Goal: Transaction & Acquisition: Subscribe to service/newsletter

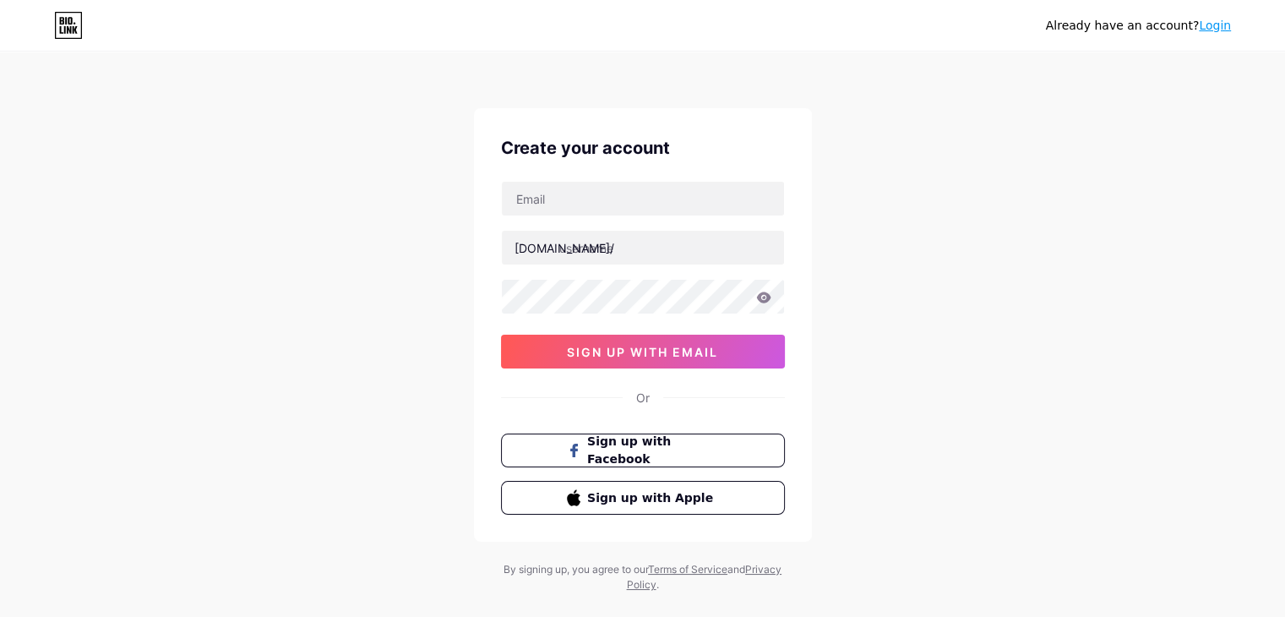
click at [800, 14] on div "Already have an account? Login" at bounding box center [642, 25] width 1285 height 27
click at [1226, 23] on link "Login" at bounding box center [1215, 26] width 32 height 14
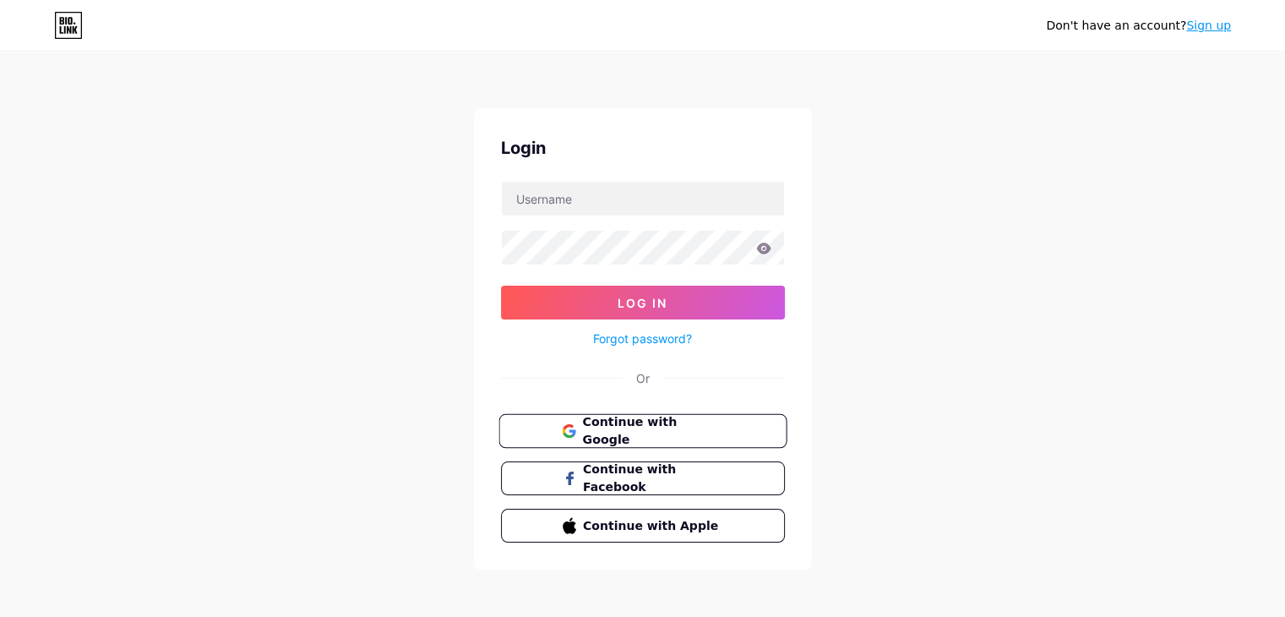
click at [652, 414] on button "Continue with Google" at bounding box center [642, 431] width 288 height 35
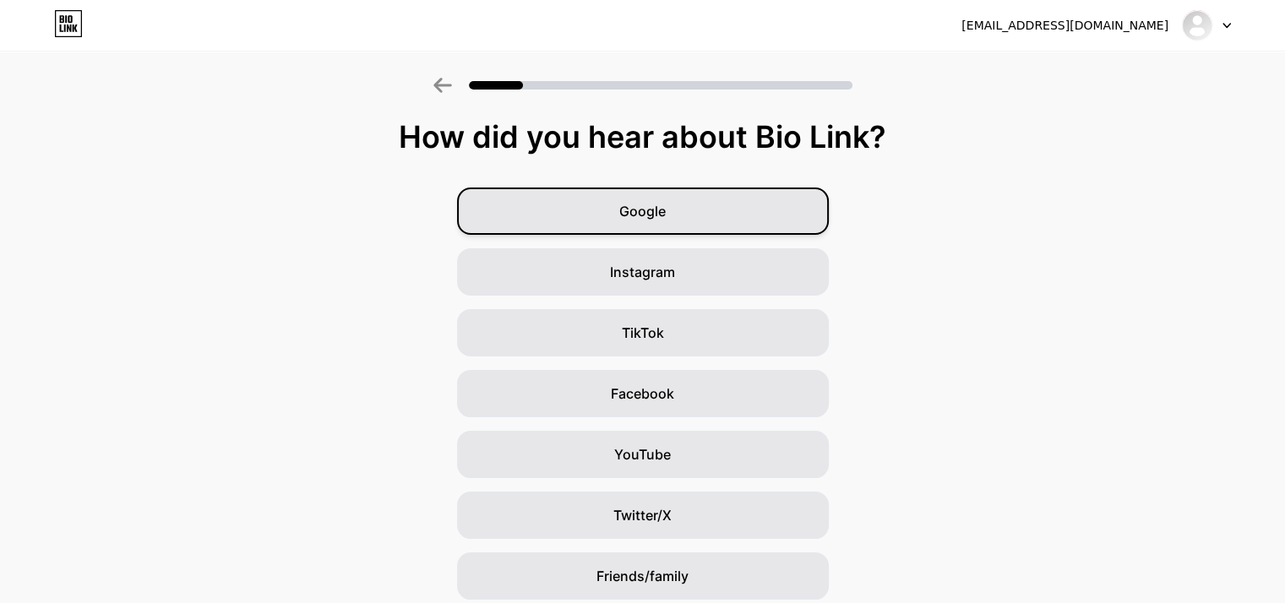
click at [677, 223] on div "Google" at bounding box center [643, 211] width 372 height 47
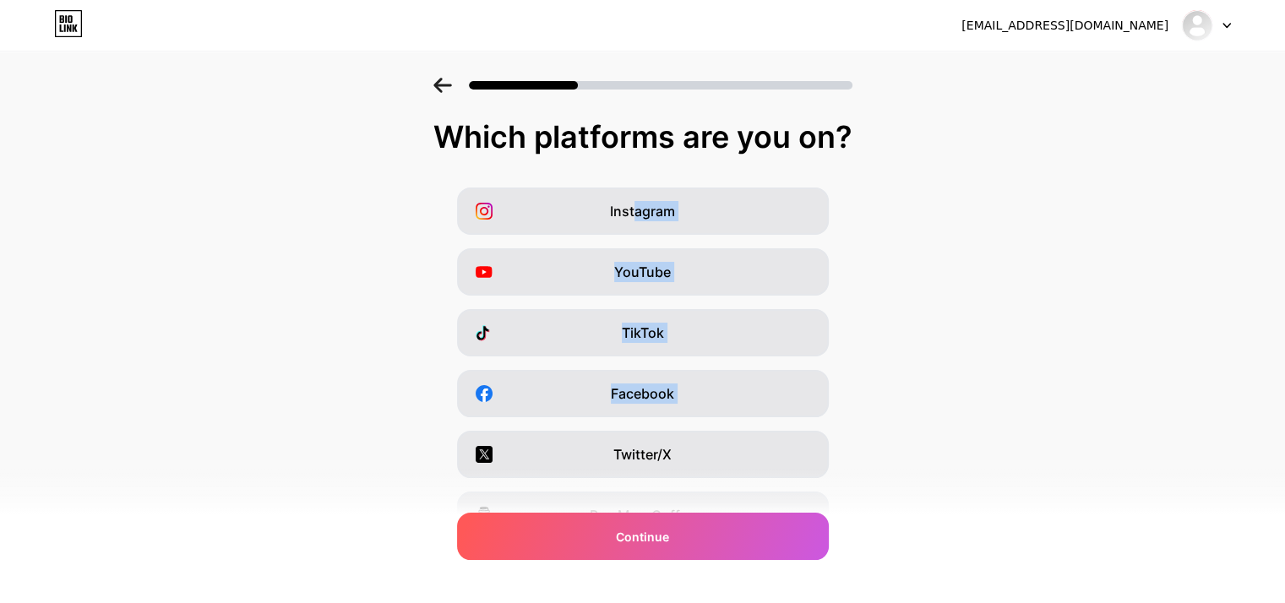
drag, startPoint x: 642, startPoint y: 197, endPoint x: 358, endPoint y: 467, distance: 392.0
click at [381, 467] on div "Instagram YouTube TikTok Facebook Twitter/X Buy Me a Coffee Snapchat I have a w…" at bounding box center [642, 424] width 1268 height 473
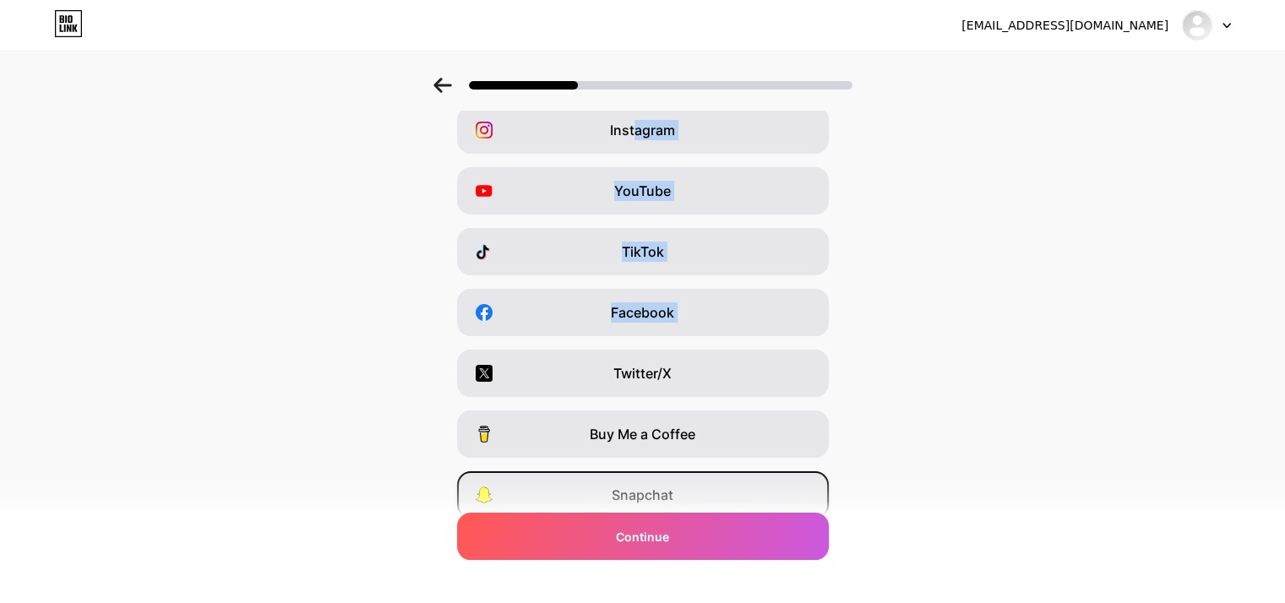
scroll to position [209, 0]
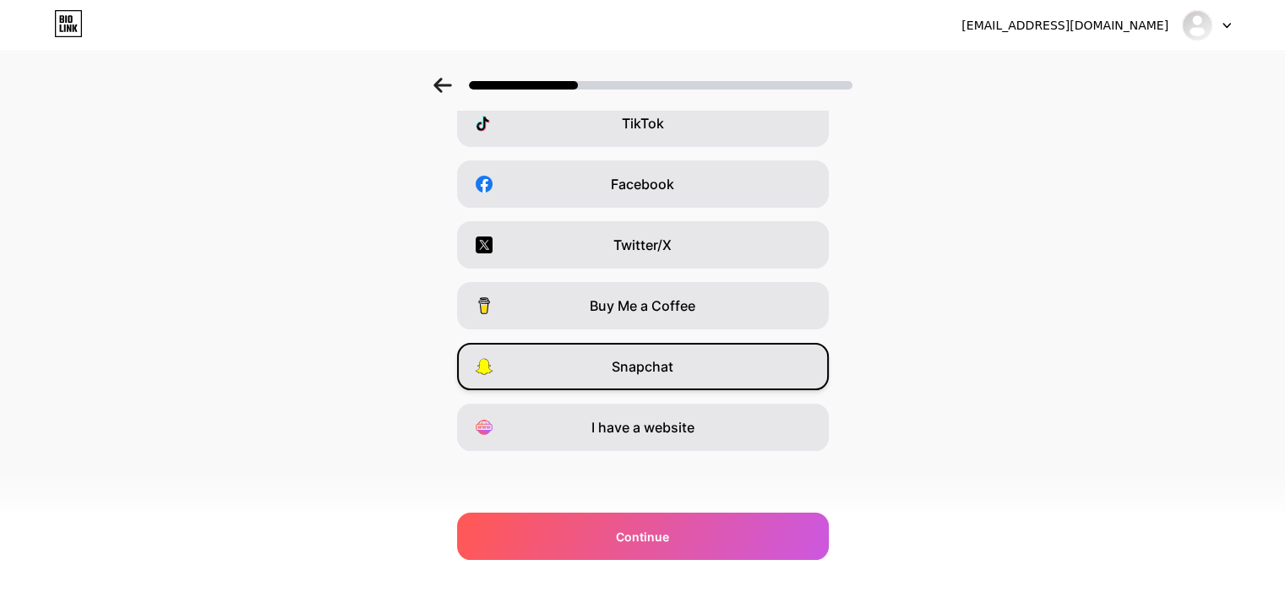
click at [622, 367] on span "Snapchat" at bounding box center [643, 366] width 62 height 20
drag, startPoint x: 630, startPoint y: 430, endPoint x: 633, endPoint y: 402, distance: 28.0
click at [632, 425] on span "I have a website" at bounding box center [642, 427] width 103 height 20
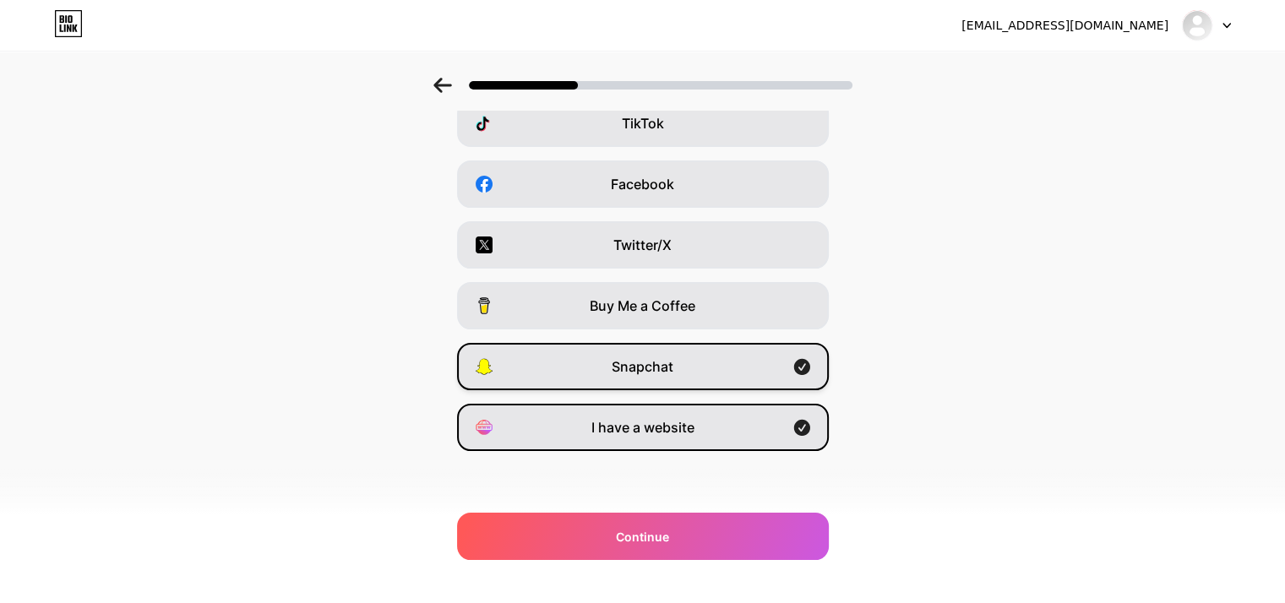
click at [806, 363] on icon at bounding box center [801, 367] width 16 height 16
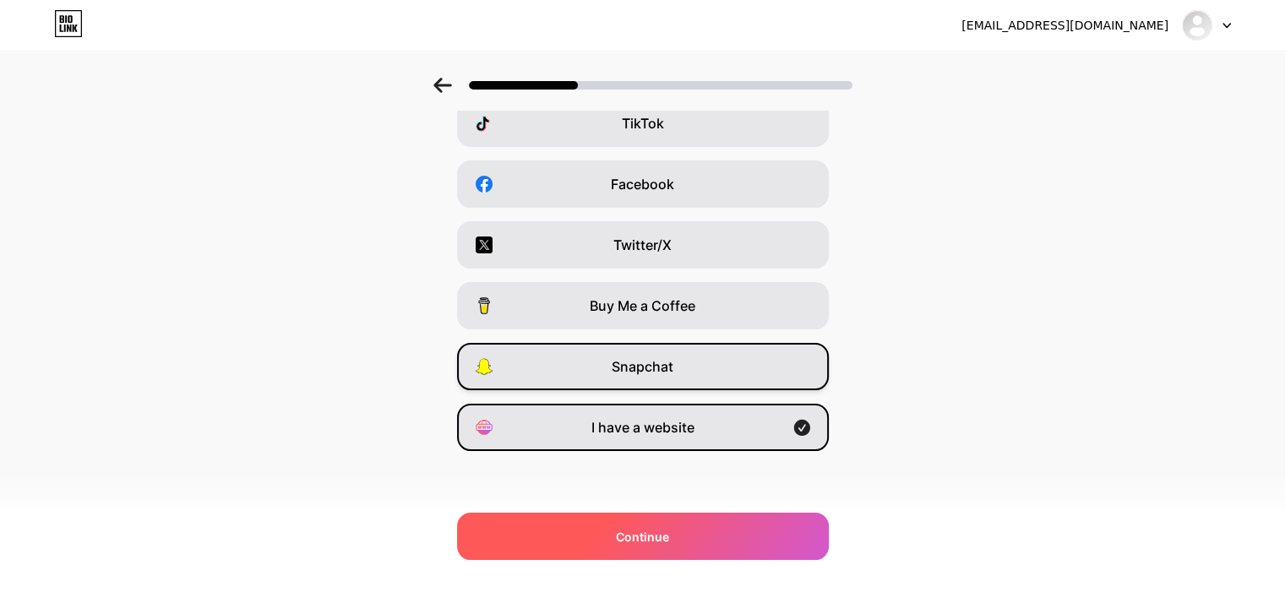
click at [705, 517] on div "Continue" at bounding box center [643, 536] width 372 height 47
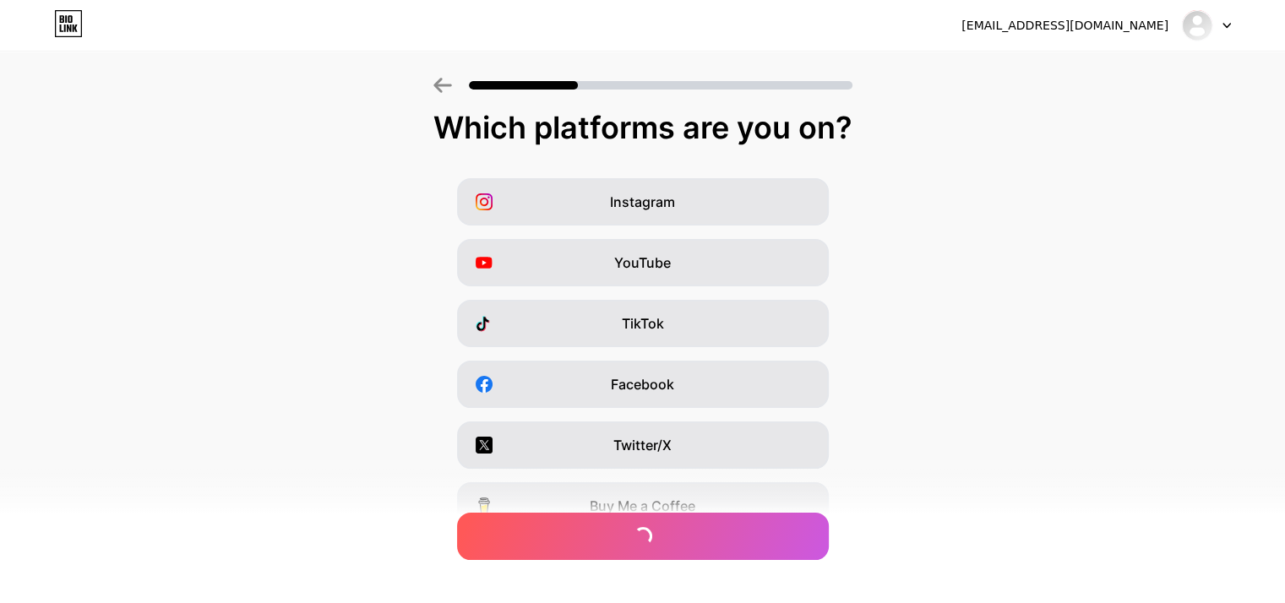
scroll to position [0, 0]
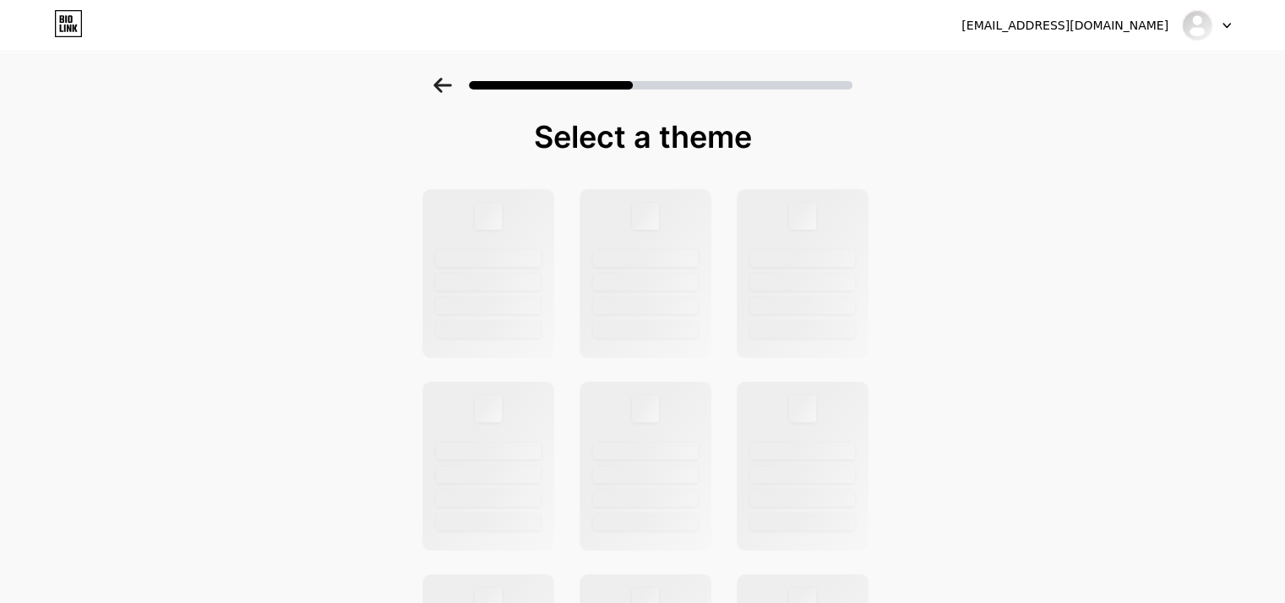
click at [1215, 12] on div at bounding box center [1206, 25] width 49 height 30
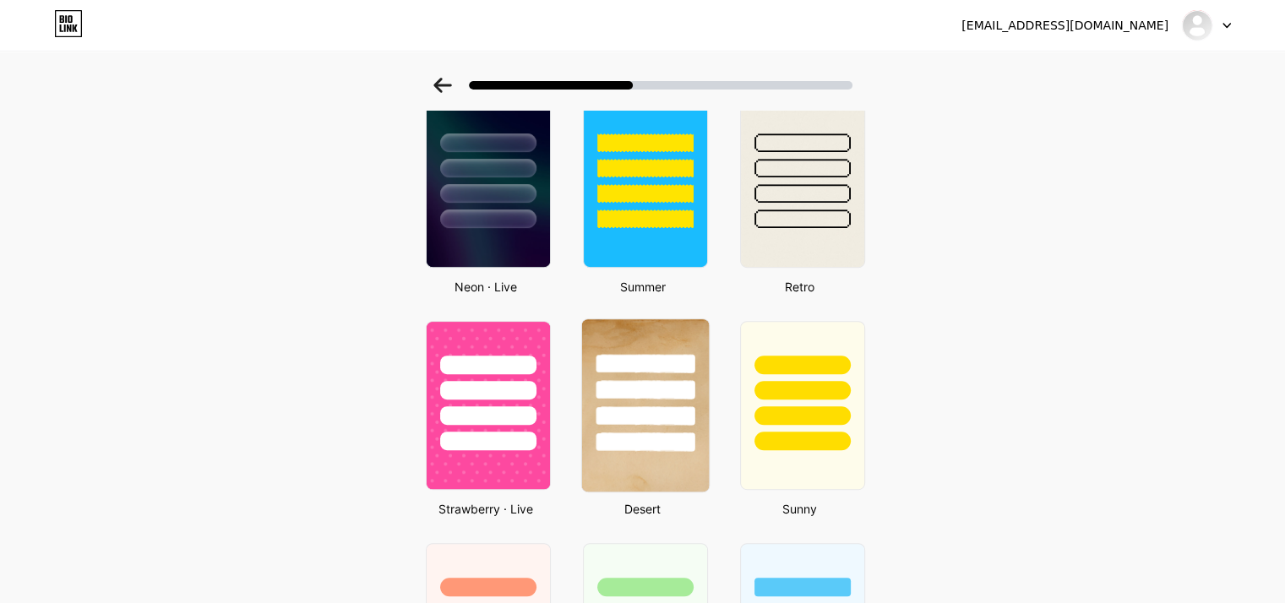
click at [705, 384] on div at bounding box center [644, 385] width 127 height 133
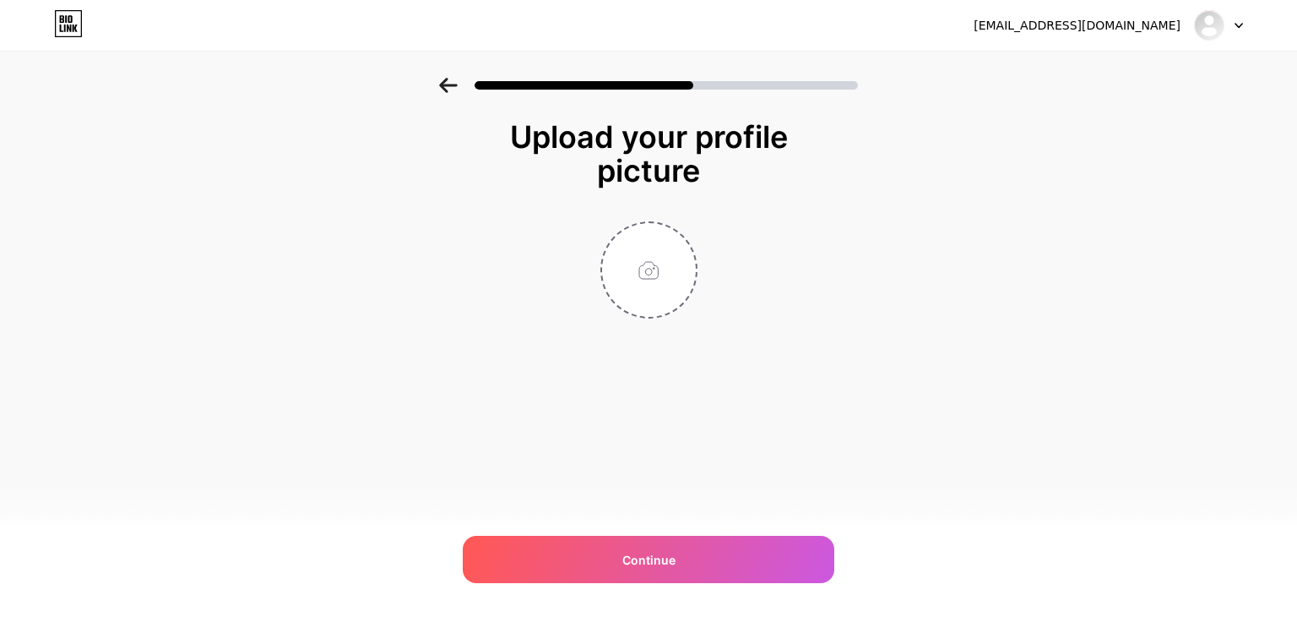
click at [783, 514] on div "[EMAIL_ADDRESS][DOMAIN_NAME] Logout Link Copied Upload your profile picture Con…" at bounding box center [648, 308] width 1297 height 617
drag, startPoint x: 753, startPoint y: 569, endPoint x: 683, endPoint y: 449, distance: 138.9
click at [750, 570] on div "Continue" at bounding box center [649, 559] width 372 height 47
click at [541, 255] on div "Please upload a profile image" at bounding box center [649, 280] width 338 height 119
drag, startPoint x: 591, startPoint y: 231, endPoint x: 636, endPoint y: 264, distance: 56.1
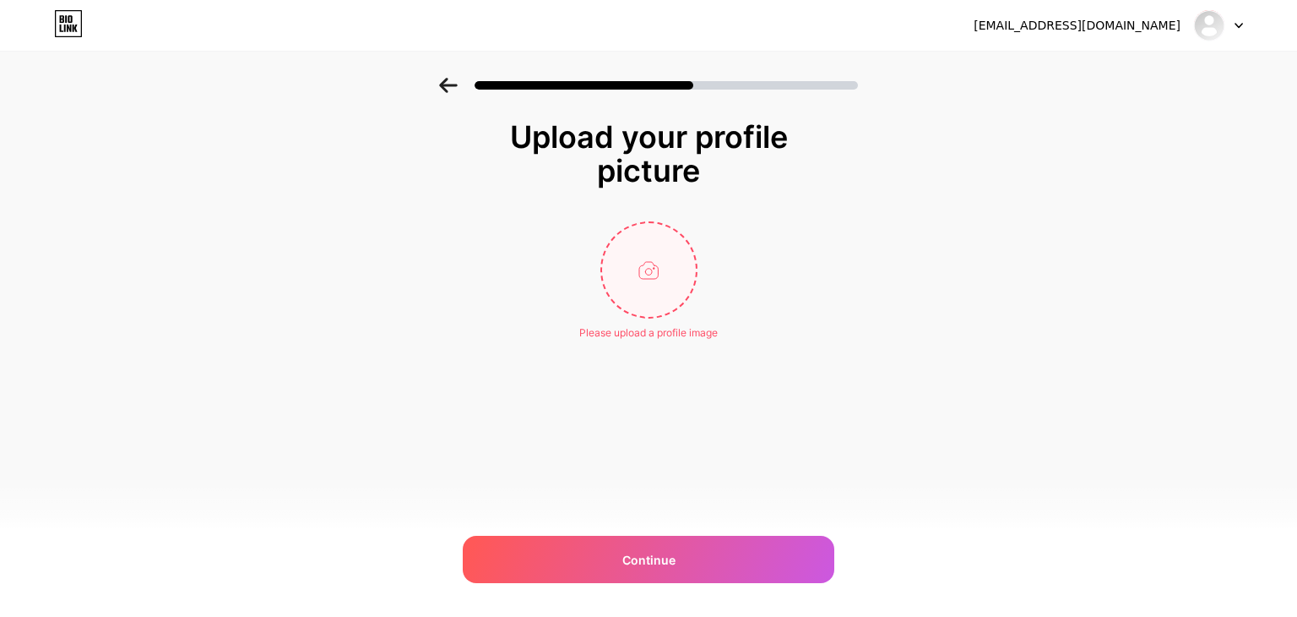
click at [593, 230] on div "Please upload a profile image" at bounding box center [649, 280] width 338 height 119
click at [645, 273] on input "file" at bounding box center [649, 270] width 94 height 94
type input "C:\fakepath\images (1).jpg"
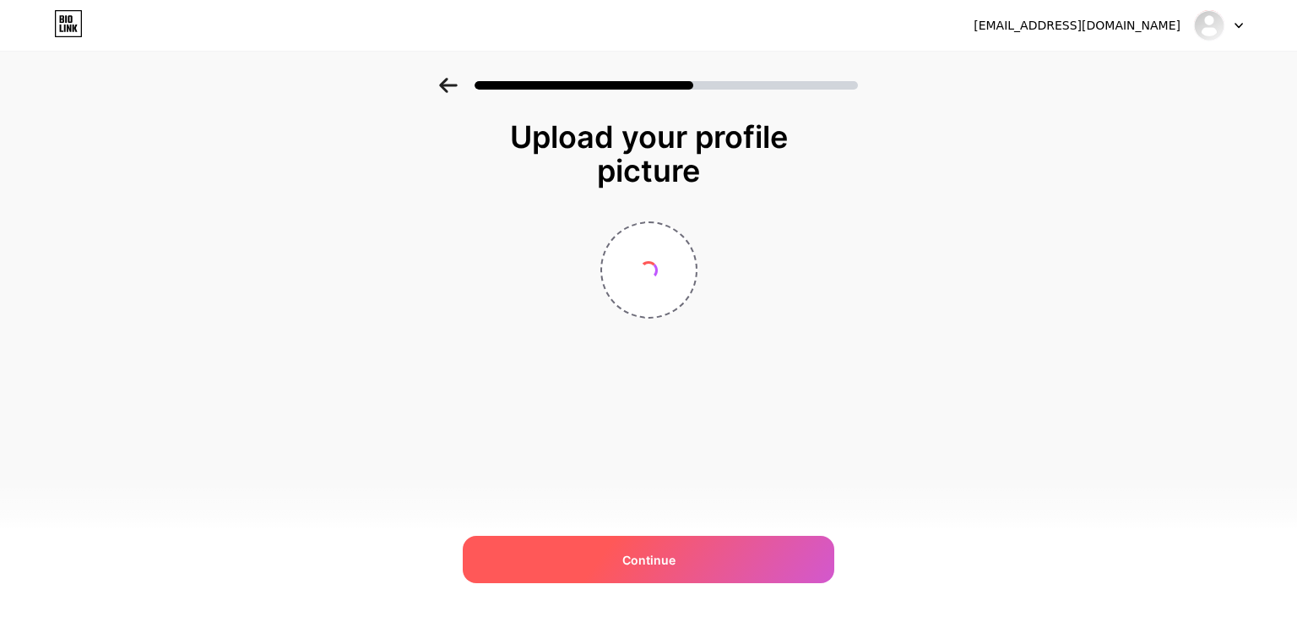
click at [555, 563] on div "Continue" at bounding box center [649, 559] width 372 height 47
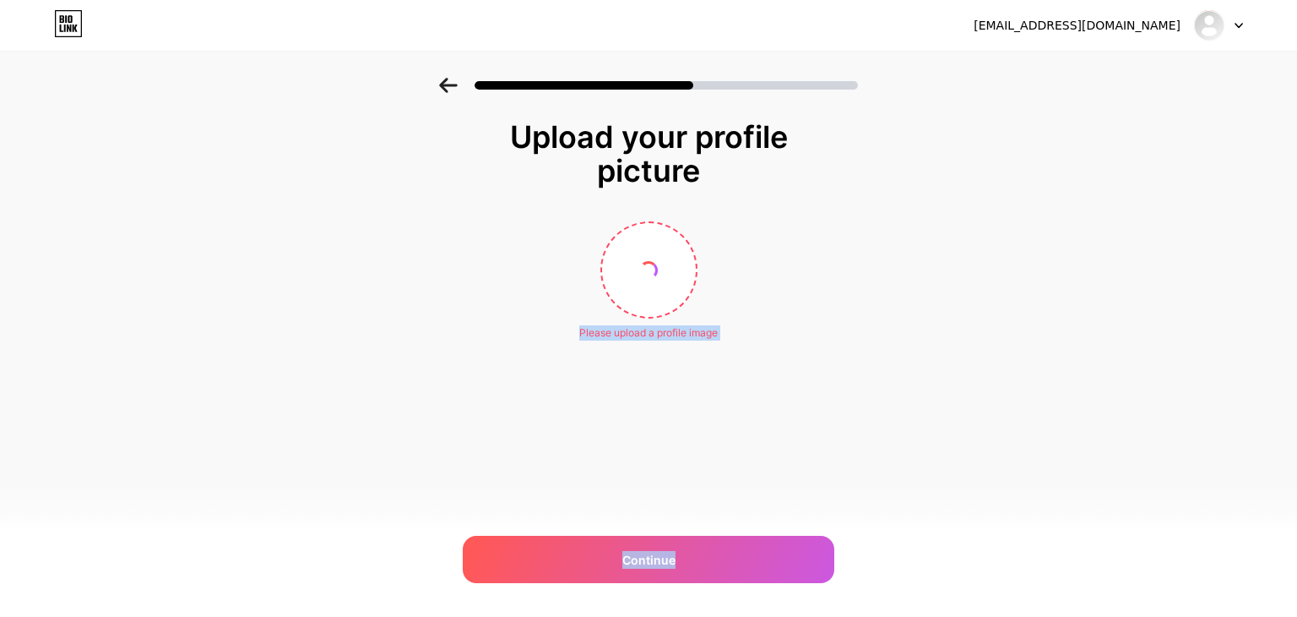
drag, startPoint x: 555, startPoint y: 563, endPoint x: 583, endPoint y: 101, distance: 463.7
click at [579, 421] on div "Upload your profile picture Please upload a profile image Continue" at bounding box center [649, 272] width 338 height 305
click at [336, 279] on div "Upload your profile picture Please upload a profile image Continue" at bounding box center [648, 251] width 1297 height 347
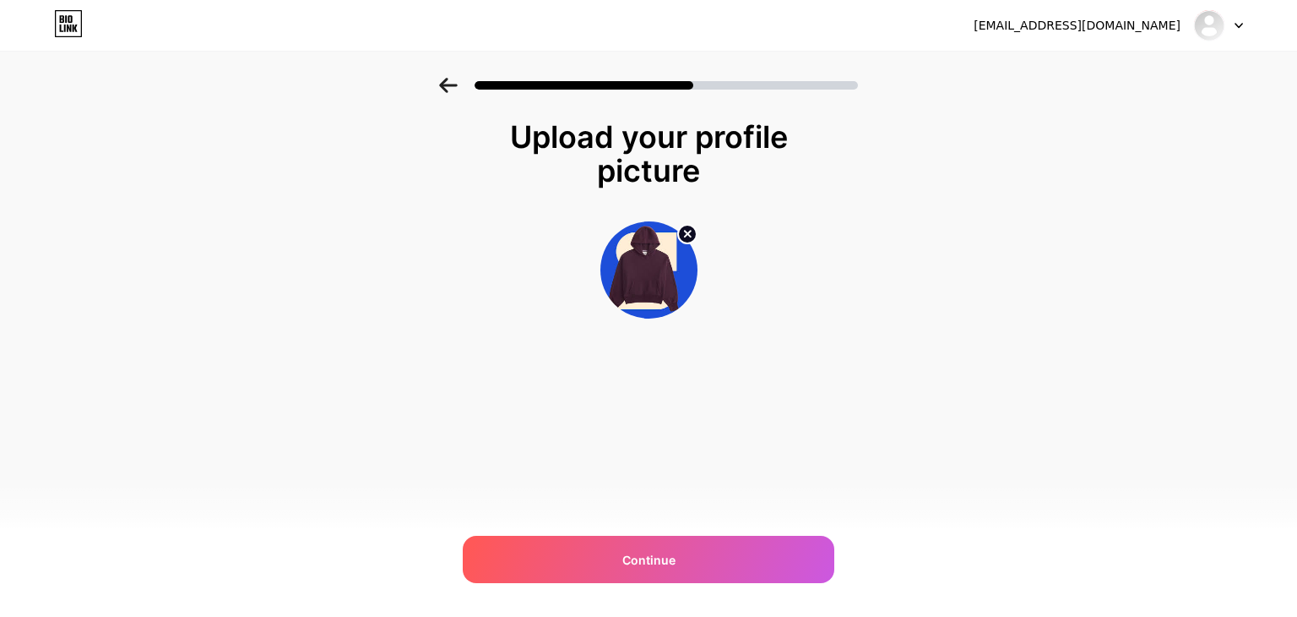
click at [672, 583] on div "[EMAIL_ADDRESS][DOMAIN_NAME] Logout Link Copied Upload your profile picture Con…" at bounding box center [648, 308] width 1297 height 617
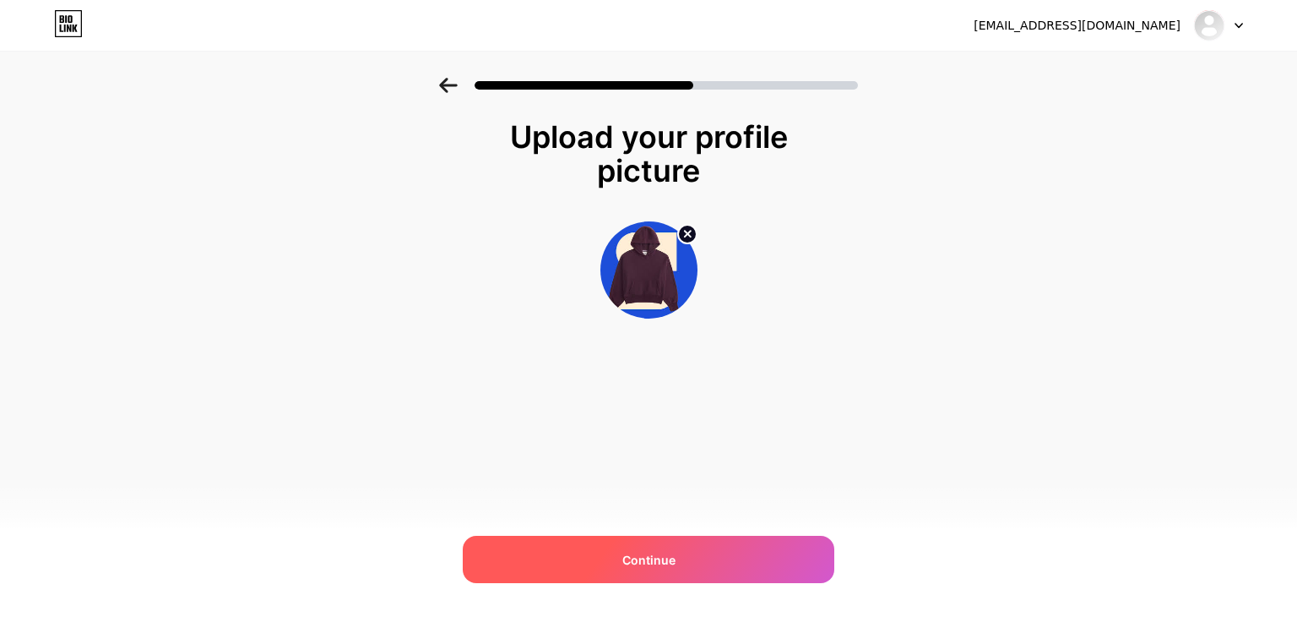
click at [678, 568] on div "Continue" at bounding box center [649, 559] width 372 height 47
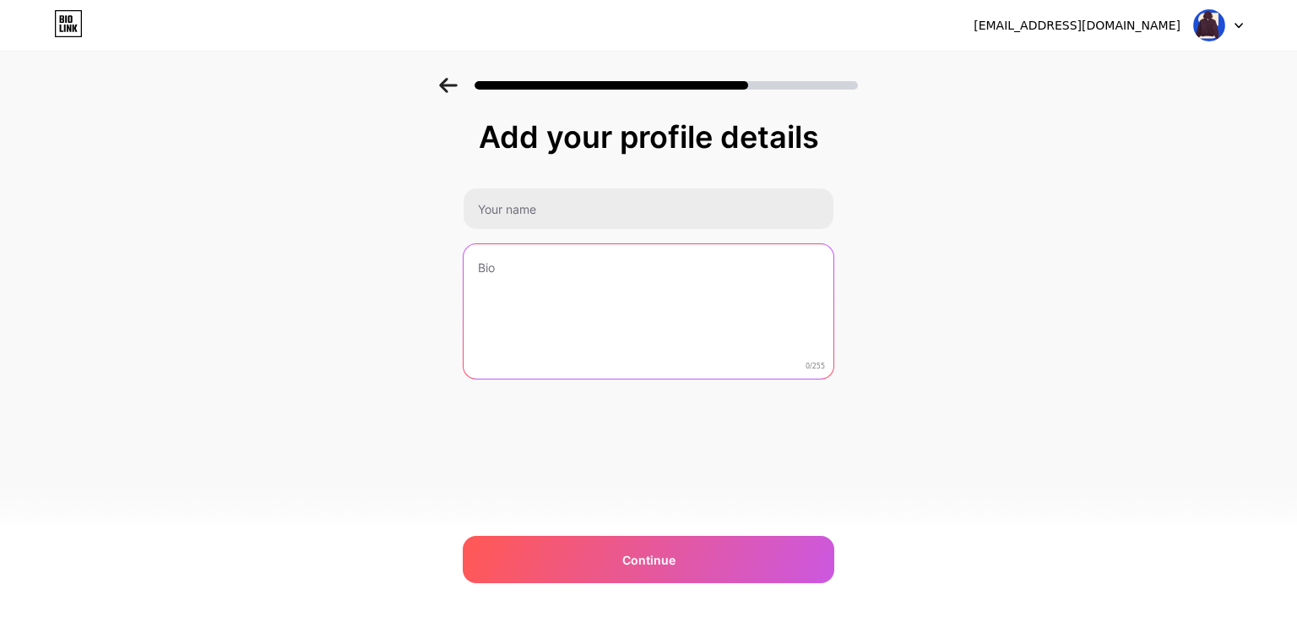
click at [677, 336] on textarea at bounding box center [649, 312] width 370 height 136
paste textarea "[URL][DOMAIN_NAME]"
type textarea "[URL][DOMAIN_NAME]"
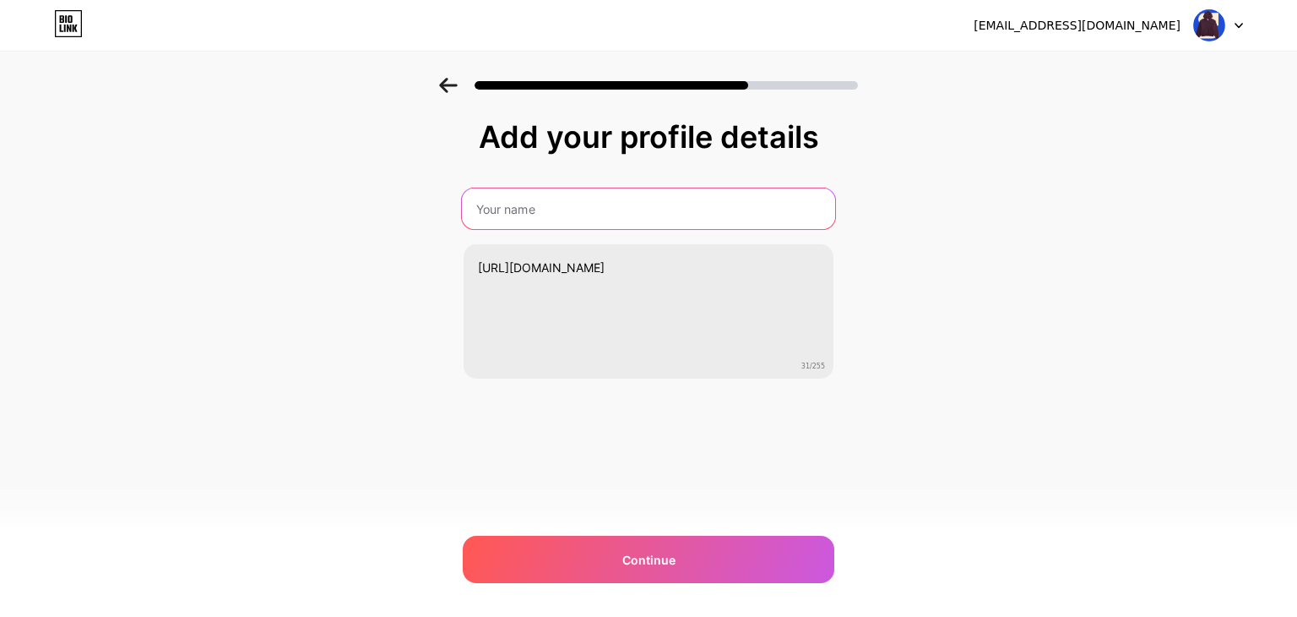
click at [596, 215] on input "text" at bounding box center [648, 208] width 373 height 41
type input "vgdwrvwdrvg"
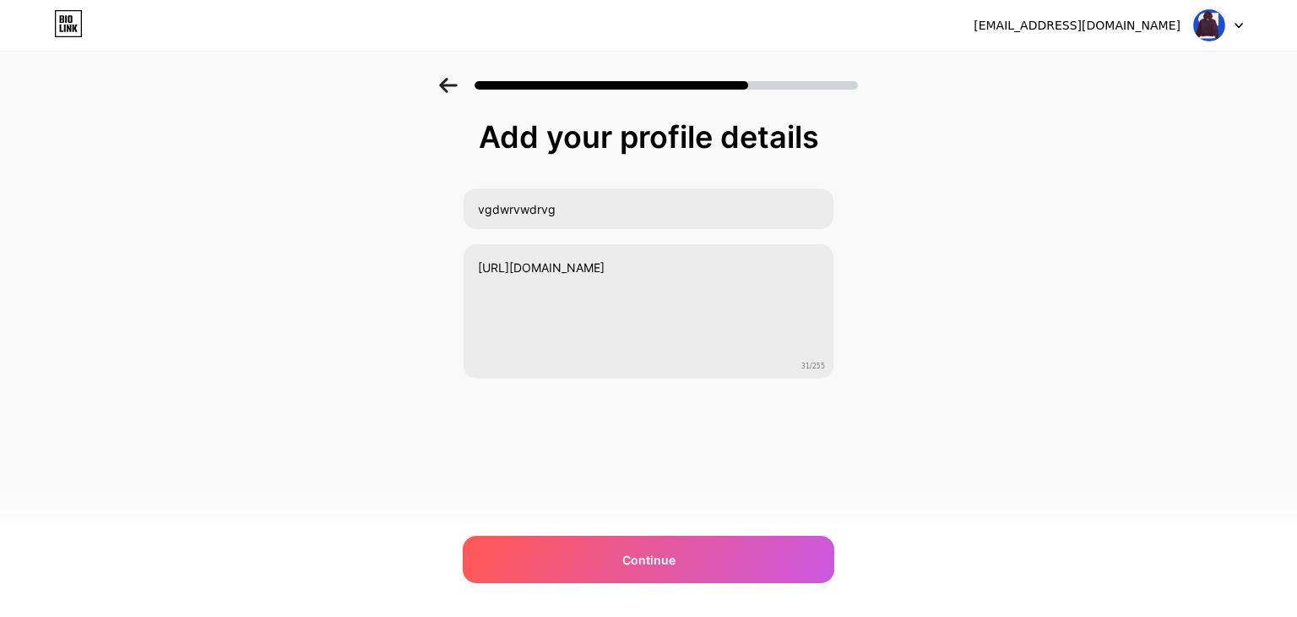
click at [659, 597] on div "[EMAIL_ADDRESS][DOMAIN_NAME] Logout Link Copied Add your profile details vgdwrv…" at bounding box center [648, 308] width 1297 height 617
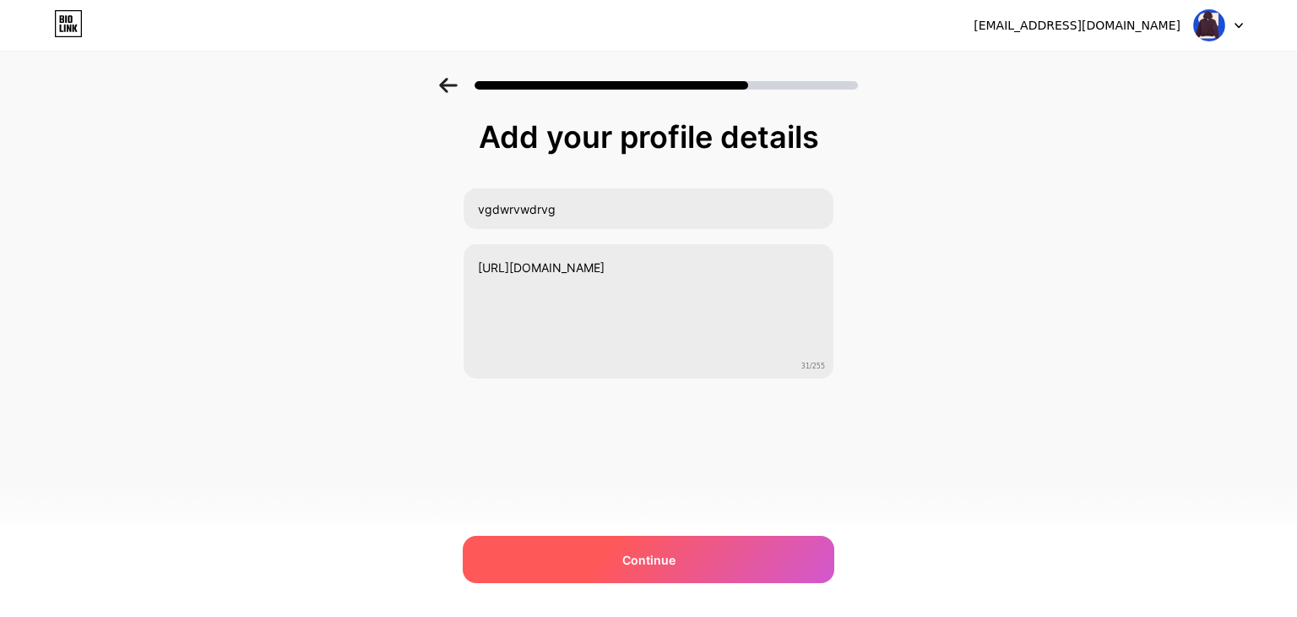
click at [652, 565] on span "Continue" at bounding box center [649, 560] width 53 height 18
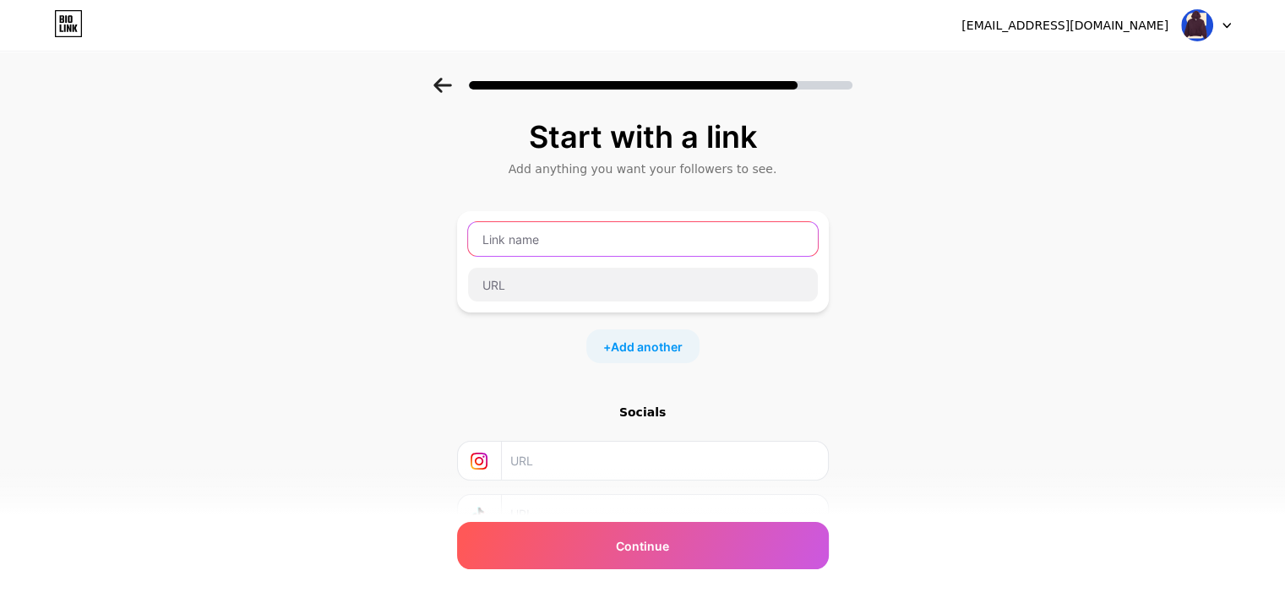
drag, startPoint x: 515, startPoint y: 230, endPoint x: 534, endPoint y: 247, distance: 25.1
click at [519, 229] on input "text" at bounding box center [643, 239] width 350 height 34
type input "ergvrdv"
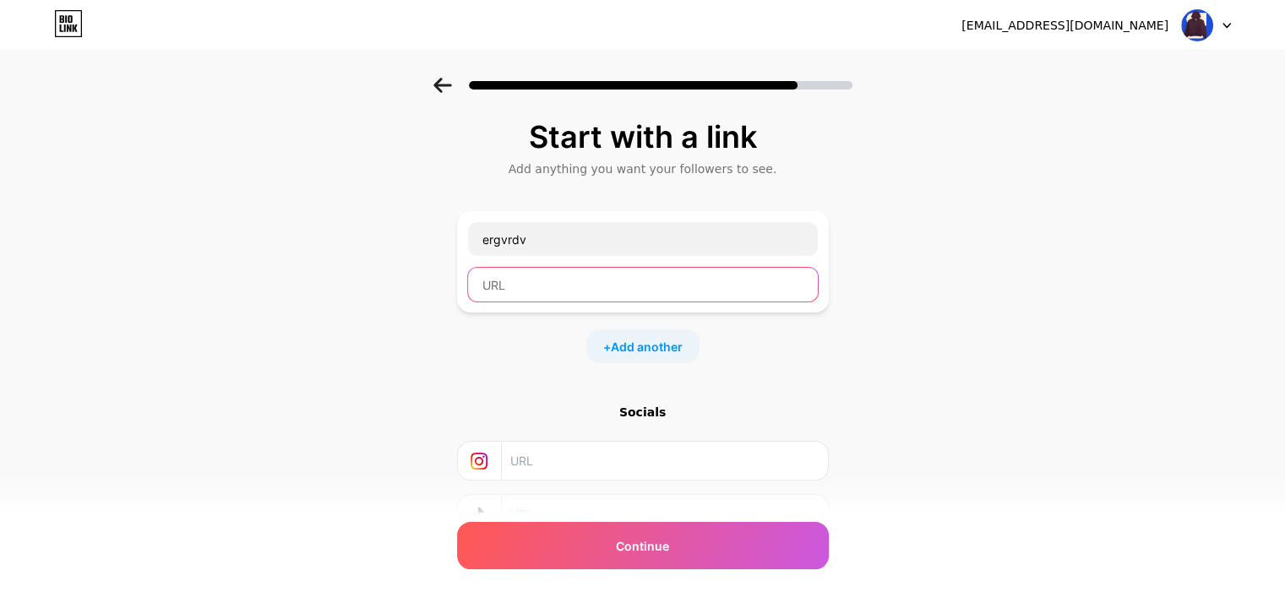
click at [541, 289] on input "text" at bounding box center [643, 285] width 350 height 34
paste input "[URL][DOMAIN_NAME]"
type input "[URL][DOMAIN_NAME]"
drag, startPoint x: 529, startPoint y: 480, endPoint x: 548, endPoint y: 447, distance: 38.2
click at [548, 447] on div "Socials" at bounding box center [643, 495] width 372 height 183
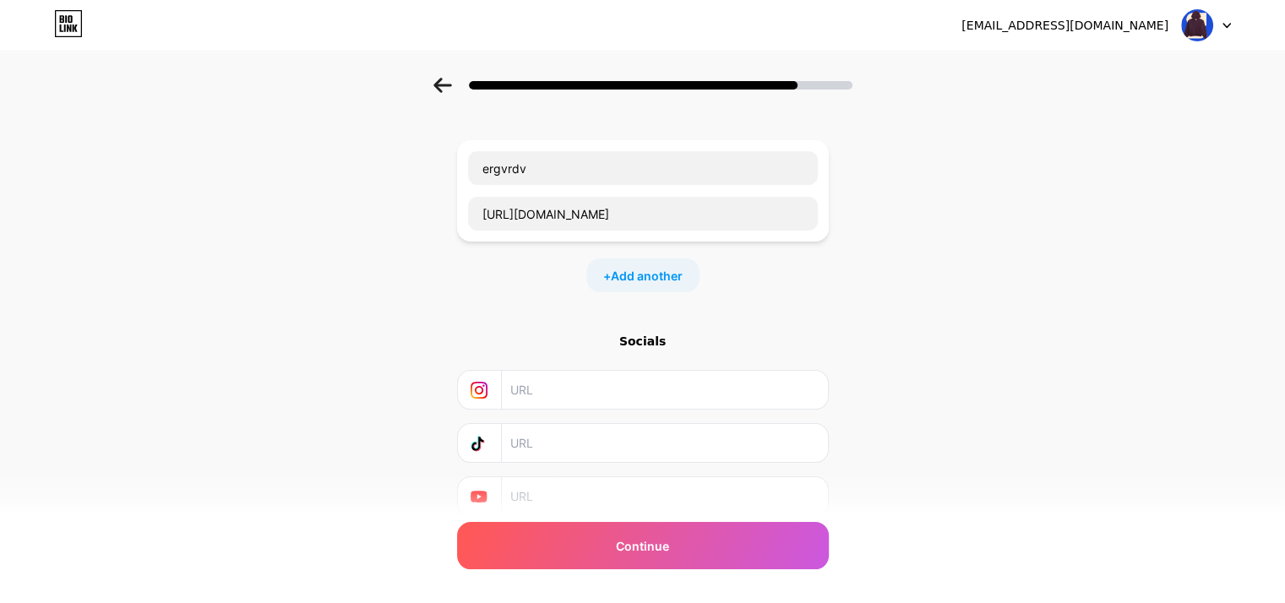
scroll to position [133, 0]
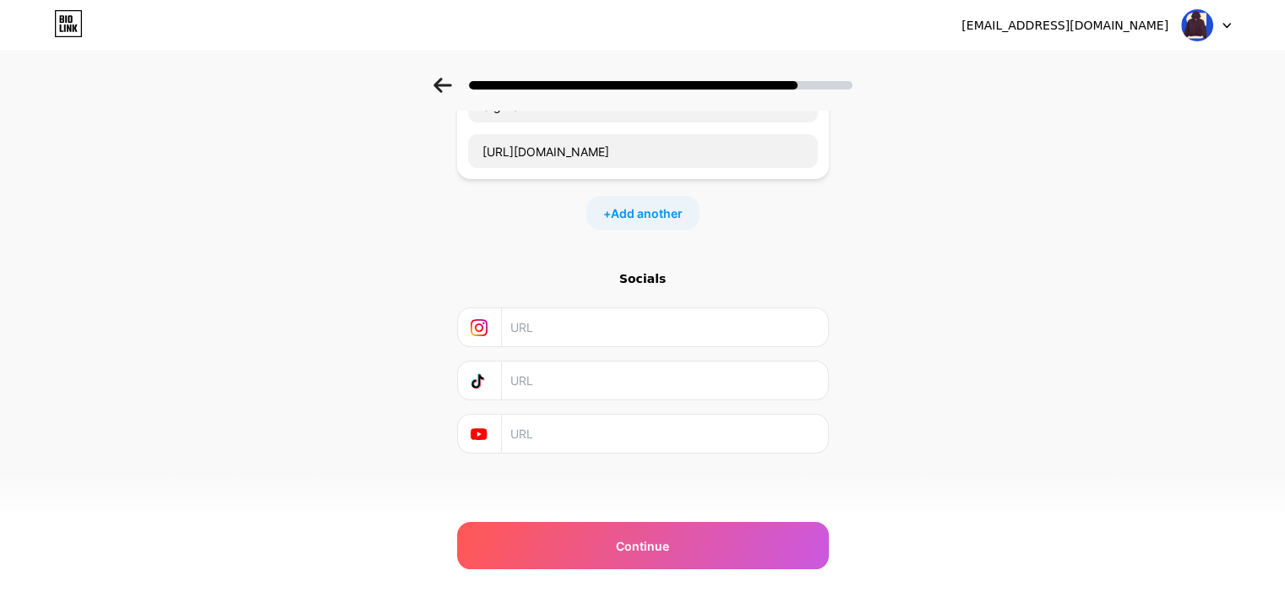
click at [548, 318] on input "text" at bounding box center [663, 327] width 307 height 38
paste input "[URL][DOMAIN_NAME]"
type input "[URL][DOMAIN_NAME]"
drag, startPoint x: 532, startPoint y: 385, endPoint x: 541, endPoint y: 429, distance: 44.7
click at [532, 382] on input "text" at bounding box center [663, 381] width 307 height 38
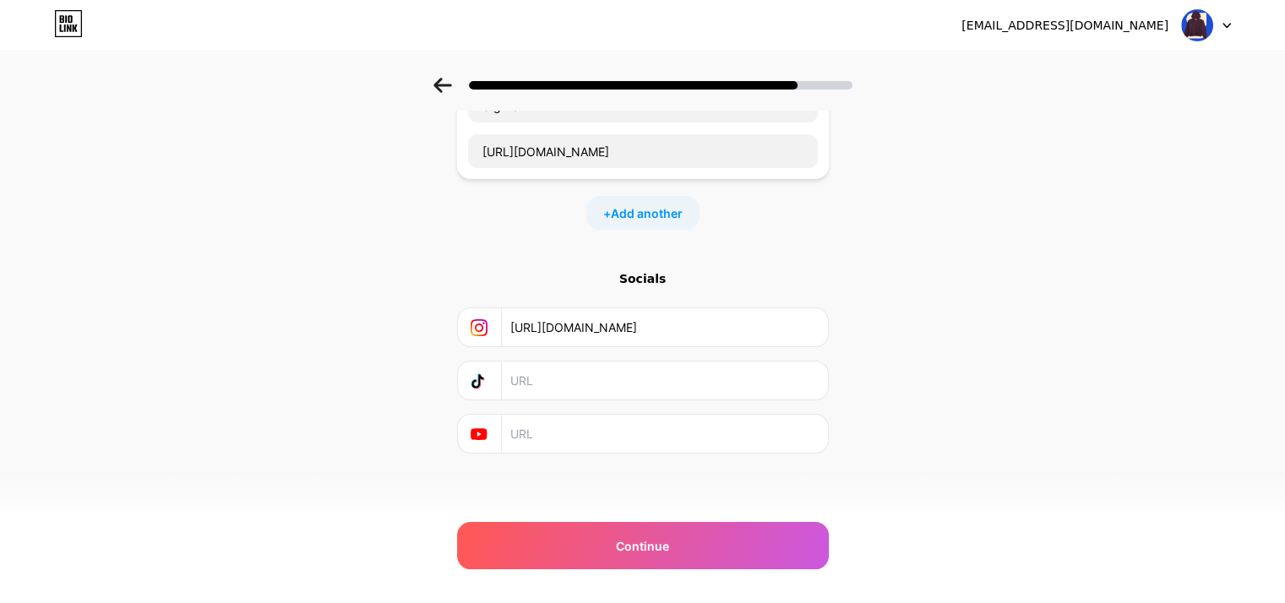
paste input "[URL][DOMAIN_NAME]"
type input "[URL][DOMAIN_NAME]"
drag, startPoint x: 541, startPoint y: 432, endPoint x: 558, endPoint y: 524, distance: 92.8
click at [541, 434] on input "text" at bounding box center [663, 434] width 307 height 38
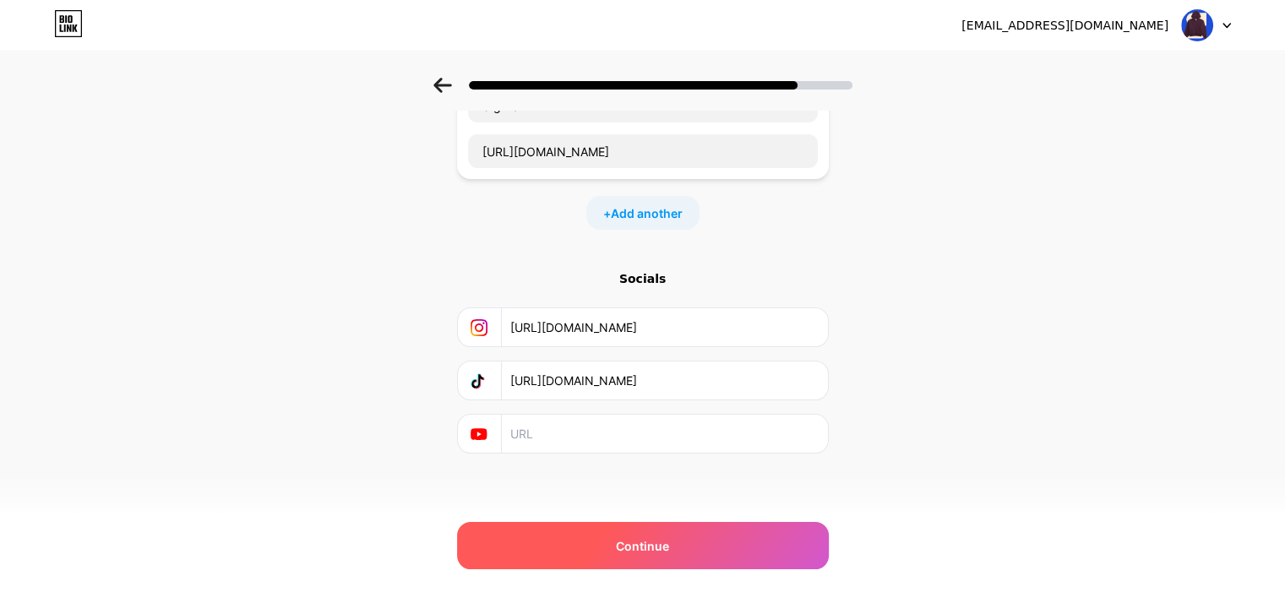
paste input "[URL][DOMAIN_NAME]"
type input "[URL][DOMAIN_NAME]"
click at [560, 541] on div "Continue" at bounding box center [643, 545] width 372 height 47
click at [561, 554] on div "Continue" at bounding box center [643, 545] width 372 height 47
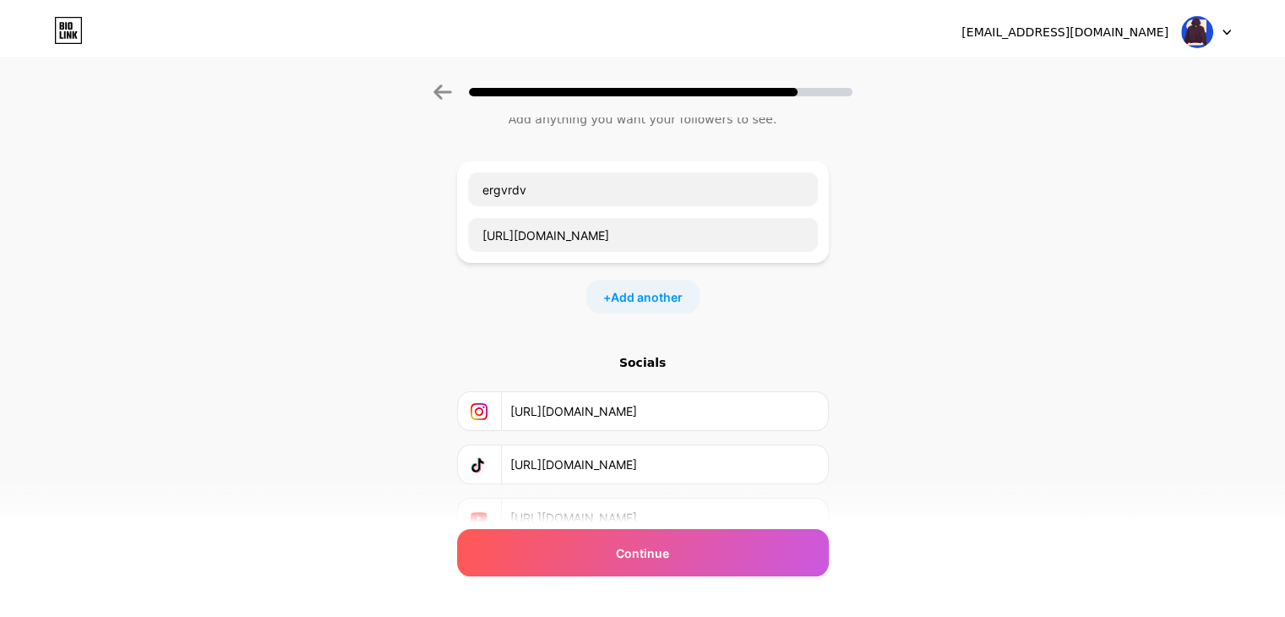
scroll to position [0, 0]
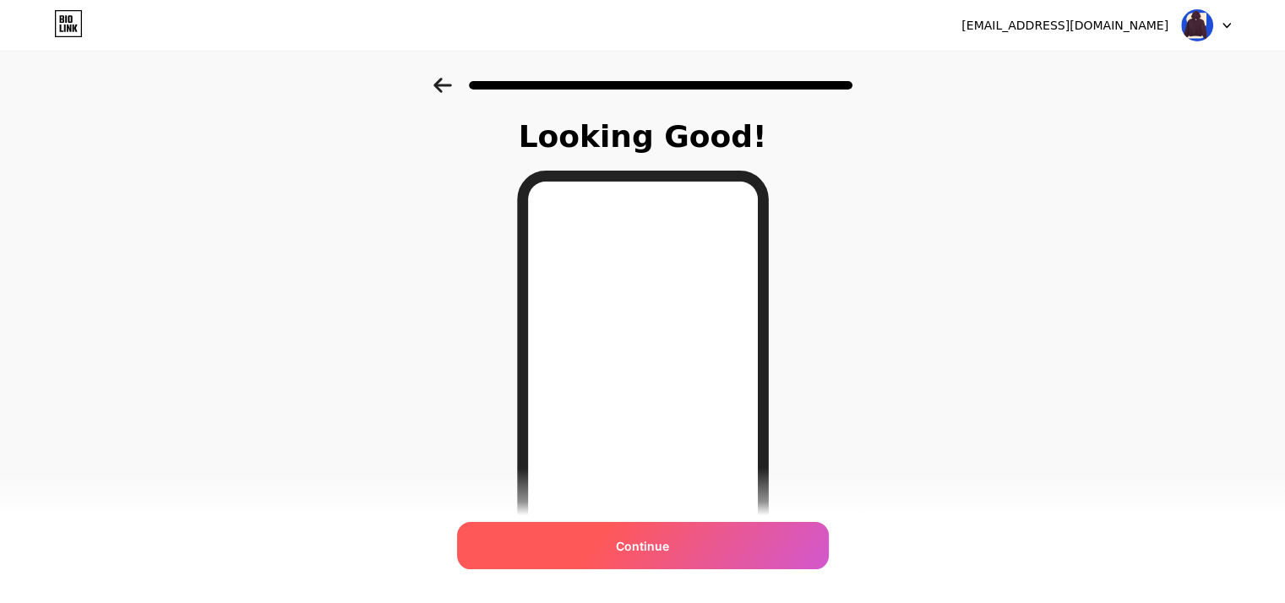
click at [722, 531] on div "Continue" at bounding box center [643, 545] width 372 height 47
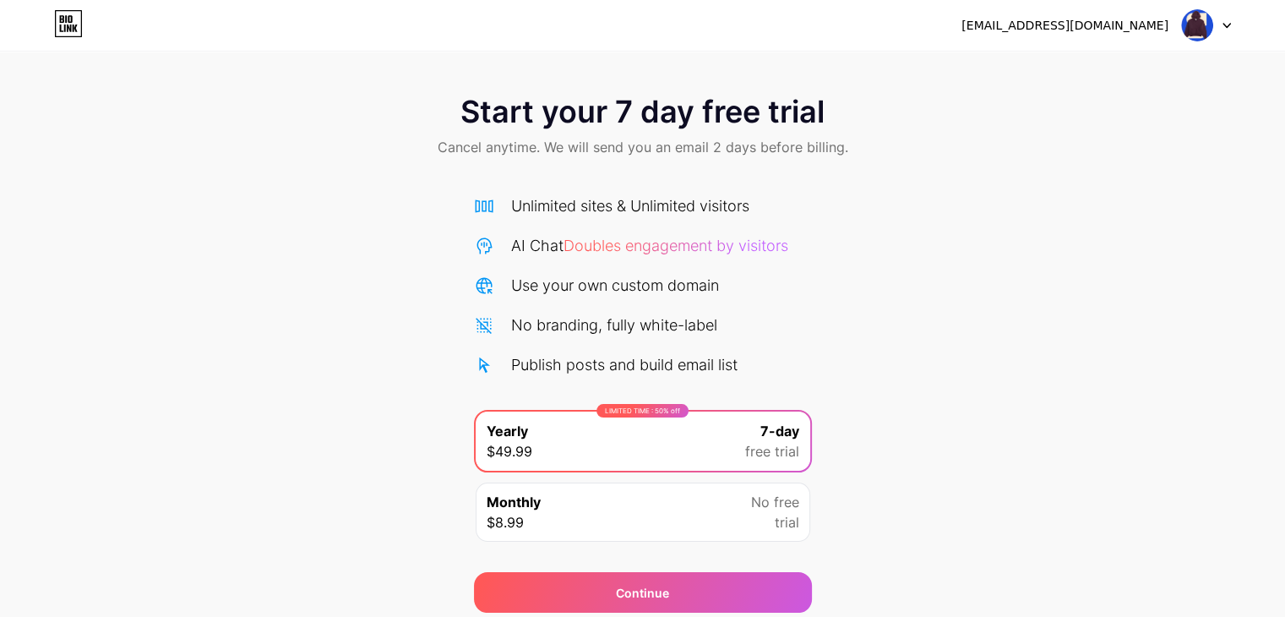
click at [1218, 48] on div "[EMAIL_ADDRESS][DOMAIN_NAME] Logout" at bounding box center [642, 25] width 1285 height 51
click at [1232, 15] on div "[EMAIL_ADDRESS][DOMAIN_NAME] Logout" at bounding box center [642, 25] width 1285 height 30
click at [1205, 30] on img at bounding box center [1197, 25] width 32 height 32
click at [1276, 318] on div "Start your 7 day free trial Cancel anytime. We will send you an email 2 days be…" at bounding box center [642, 345] width 1285 height 535
click at [255, 140] on div "Start your 7 day free trial Cancel anytime. We will send you an email 2 days be…" at bounding box center [642, 128] width 1285 height 100
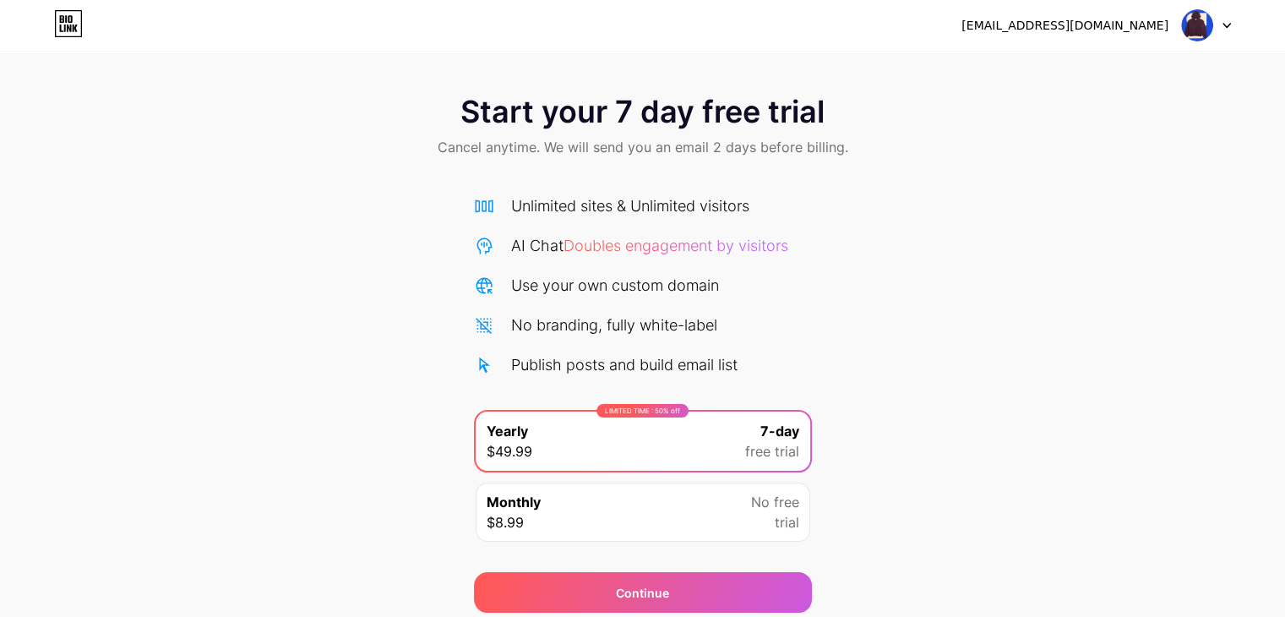
click at [1208, 28] on img at bounding box center [1197, 25] width 32 height 32
click at [1127, 38] on div "sweatwets6767@gmail.com" at bounding box center [1095, 25] width 269 height 30
click at [1128, 26] on div "[EMAIL_ADDRESS][DOMAIN_NAME]" at bounding box center [1064, 26] width 207 height 18
drag, startPoint x: 1240, startPoint y: 26, endPoint x: 1197, endPoint y: 21, distance: 43.4
click at [1240, 24] on div "[EMAIL_ADDRESS][DOMAIN_NAME] Logout" at bounding box center [642, 25] width 1285 height 30
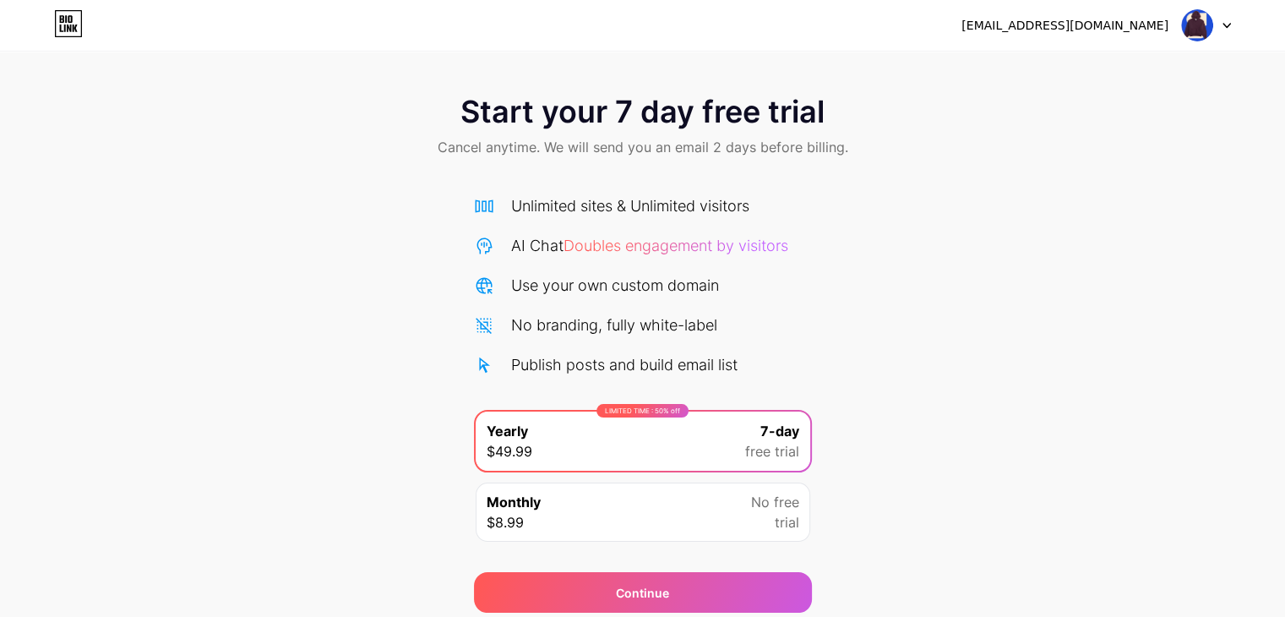
click at [1197, 21] on img at bounding box center [1197, 25] width 32 height 32
